Goal: Check status: Check status

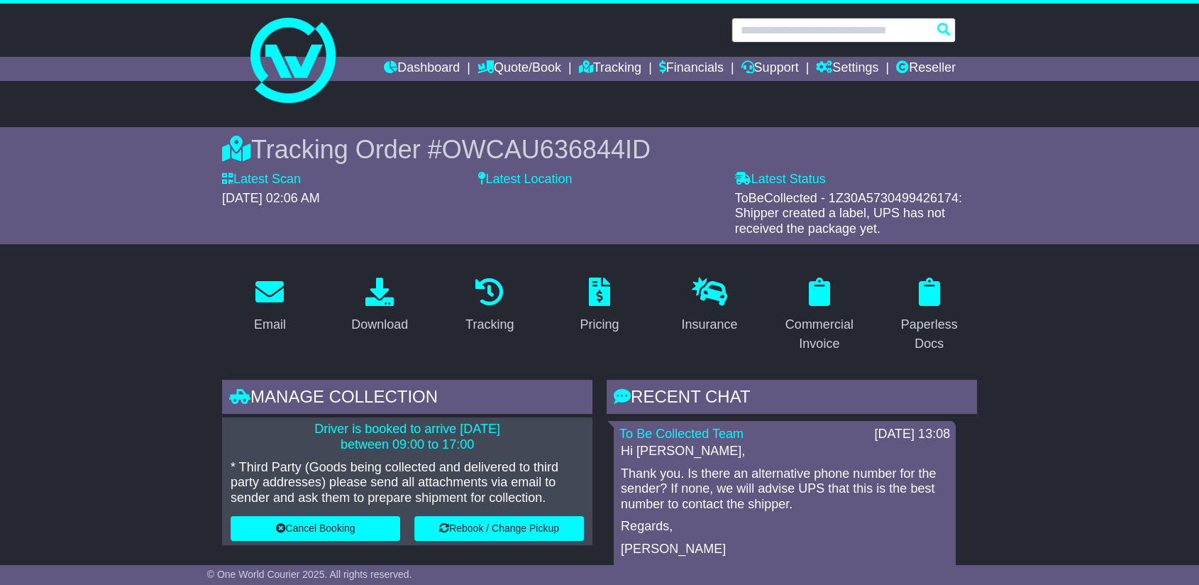
click at [835, 33] on input "text" at bounding box center [844, 30] width 224 height 25
click at [808, 23] on input "text" at bounding box center [844, 30] width 224 height 25
click at [779, 29] on input "text" at bounding box center [844, 30] width 224 height 25
paste input "**********"
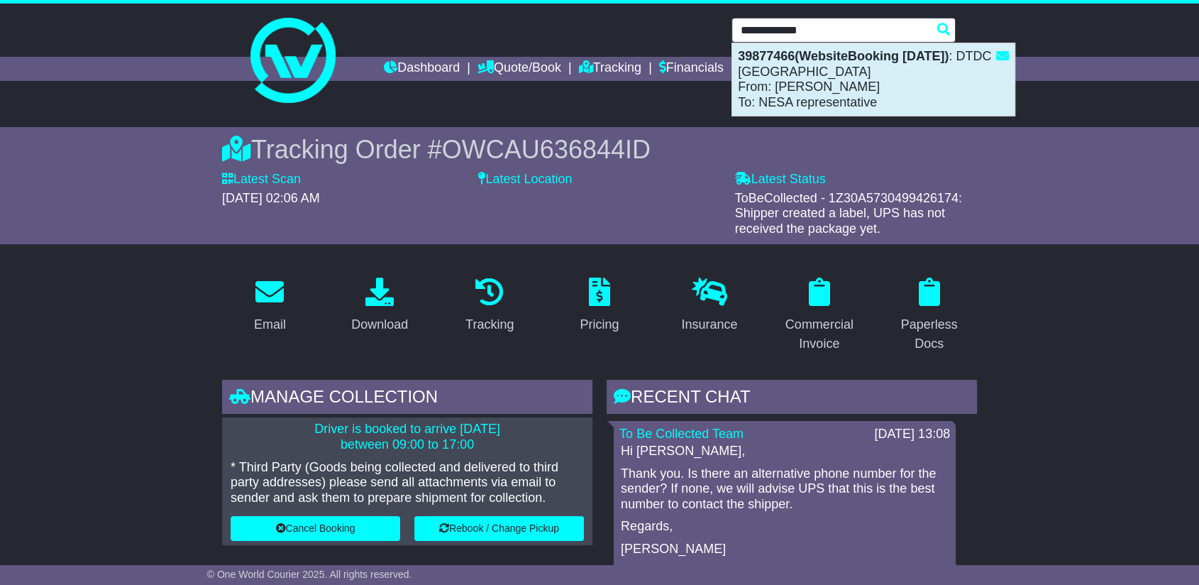
click at [847, 86] on div "39877466(WebsiteBooking 21-8-2025) : DTDC Australia From: Katrina Humphreys To:…" at bounding box center [873, 79] width 282 height 72
type input "********"
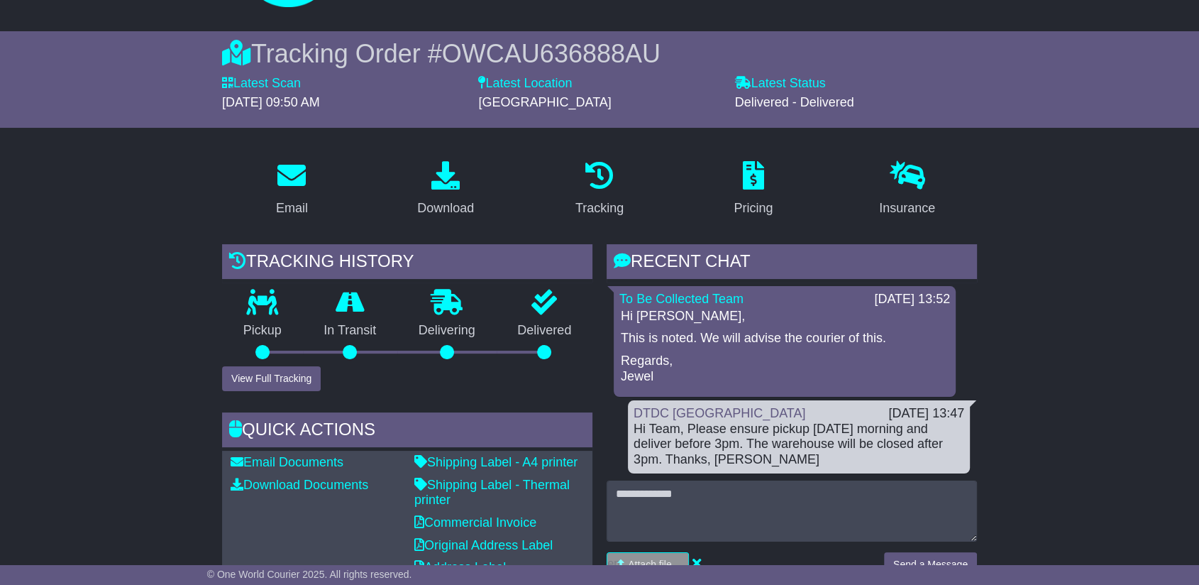
scroll to position [158, 0]
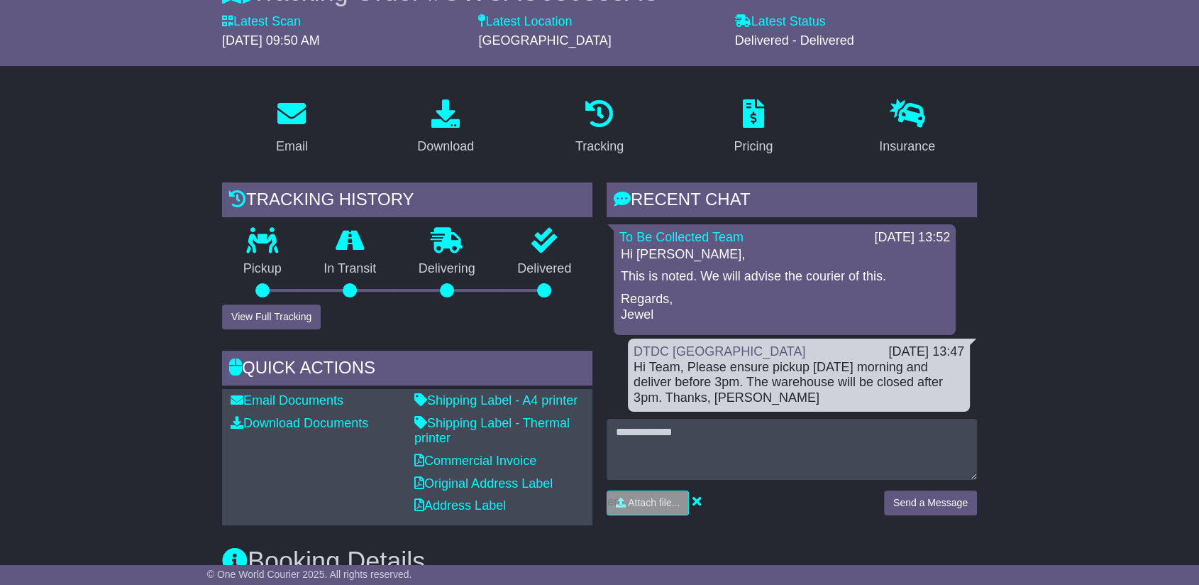
click at [260, 470] on div "Email Documents Download Documents Email PODs" at bounding box center [316, 457] width 184 height 128
click at [290, 314] on button "View Full Tracking" at bounding box center [271, 316] width 99 height 25
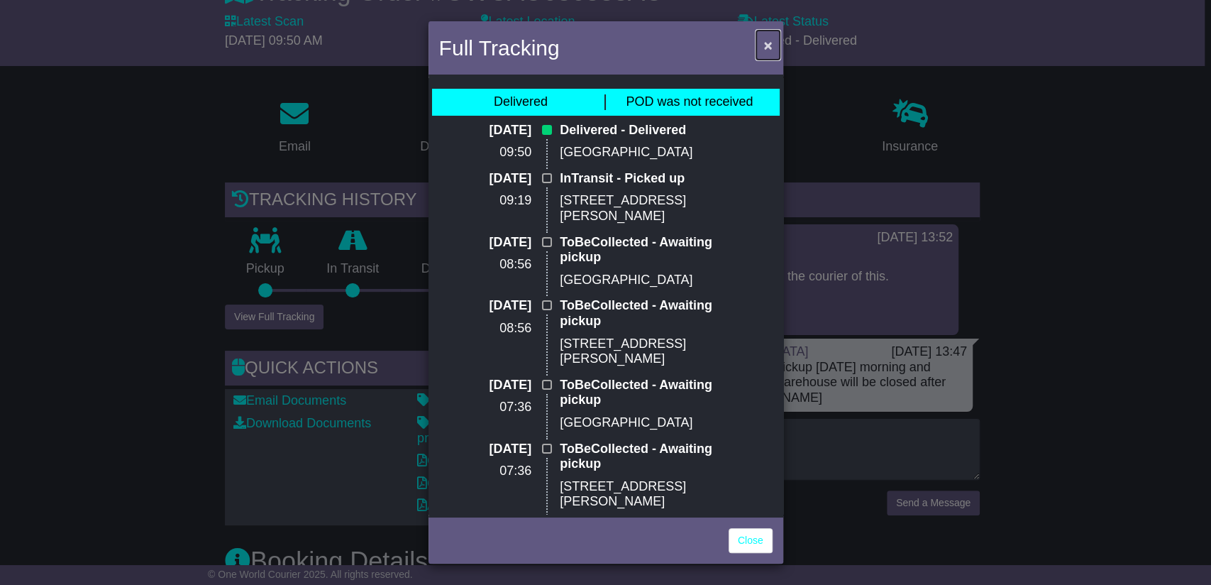
drag, startPoint x: 766, startPoint y: 31, endPoint x: 1140, endPoint y: 155, distance: 393.9
click at [766, 31] on button "×" at bounding box center [768, 45] width 23 height 29
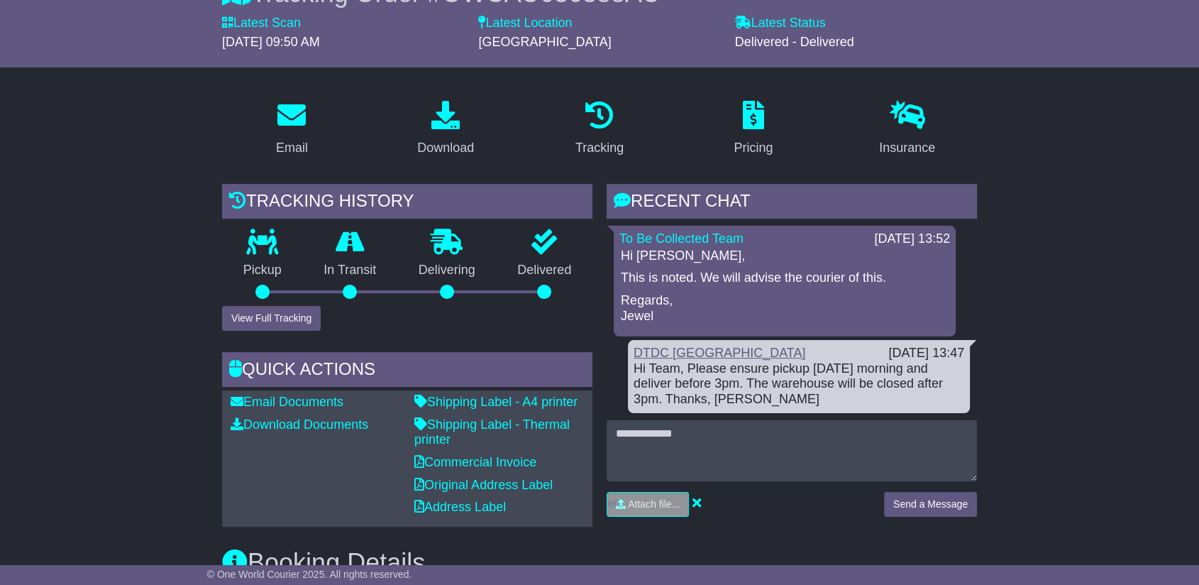
scroll to position [0, 0]
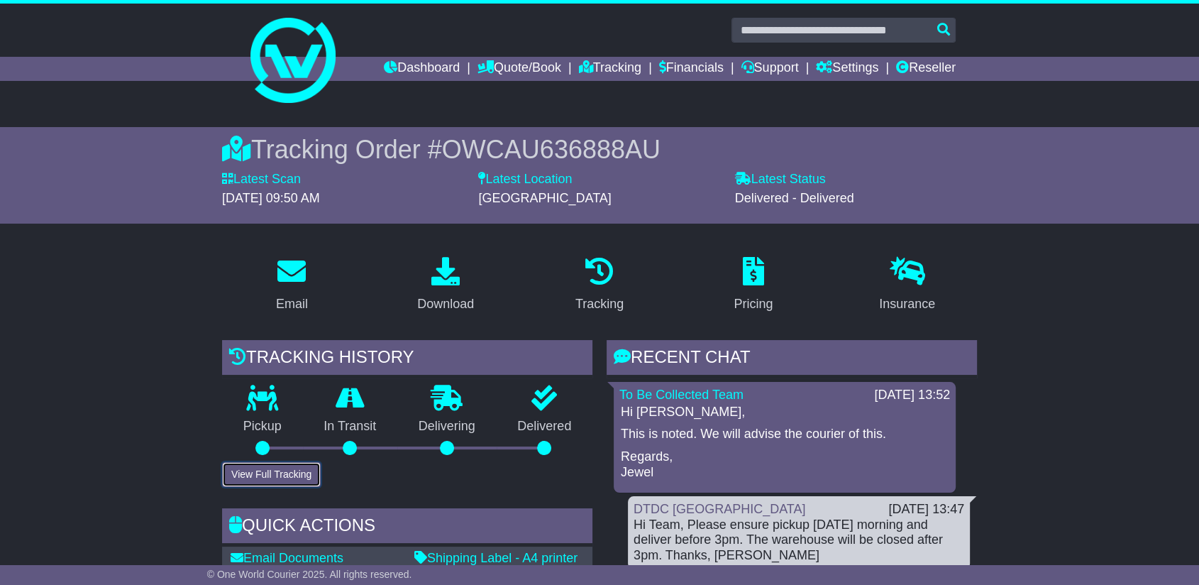
click at [283, 473] on button "View Full Tracking" at bounding box center [271, 474] width 99 height 25
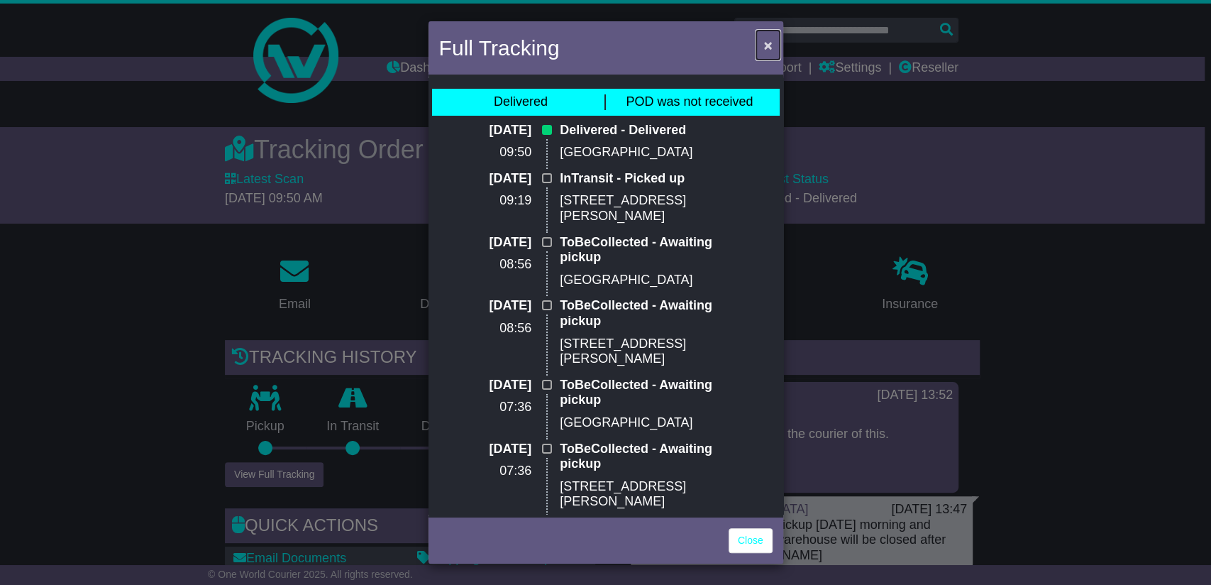
click at [771, 42] on span "×" at bounding box center [768, 45] width 9 height 16
